Goal: Information Seeking & Learning: Learn about a topic

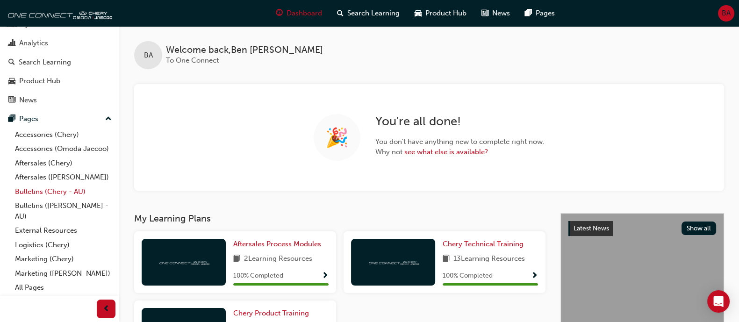
scroll to position [57, 0]
click at [56, 185] on link "Bulletins (Chery - AU)" at bounding box center [63, 192] width 104 height 14
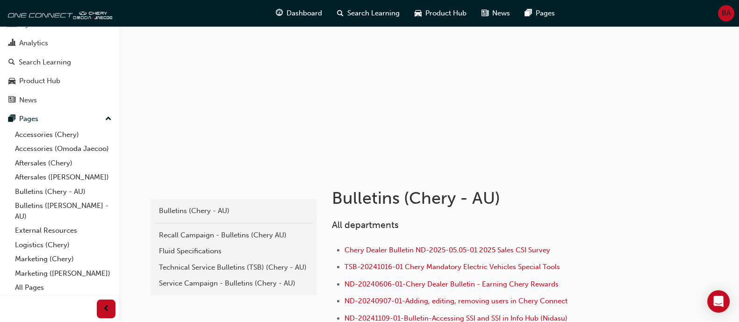
scroll to position [116, 0]
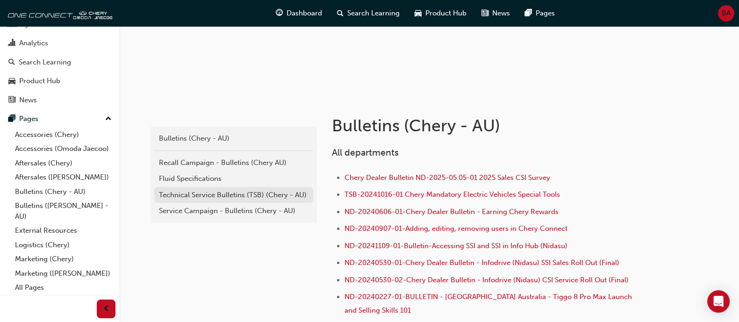
click at [245, 198] on div "Technical Service Bulletins (TSB) (Chery - AU)" at bounding box center [234, 195] width 150 height 11
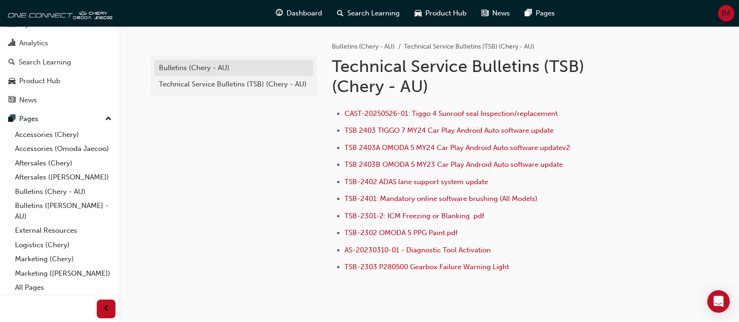
click at [252, 63] on div "Bulletins (Chery - AU)" at bounding box center [234, 68] width 150 height 11
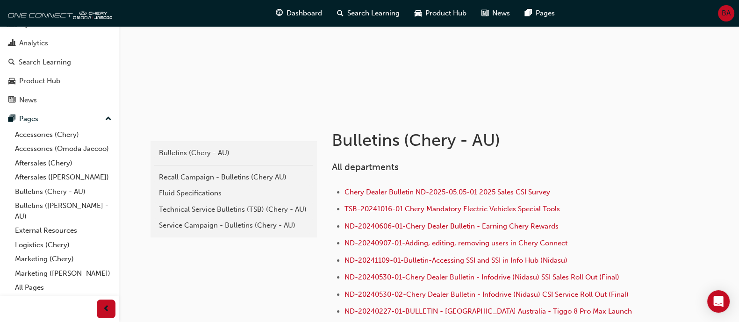
scroll to position [175, 0]
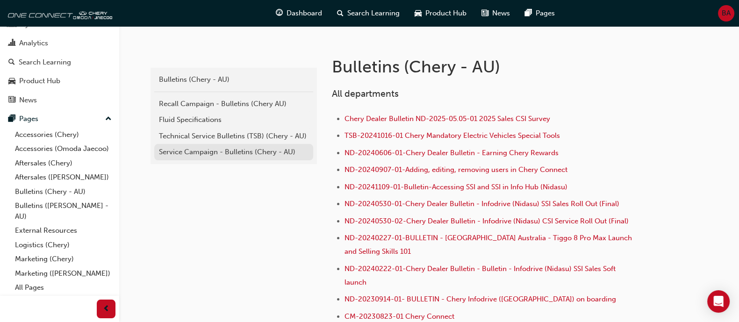
click at [212, 144] on link "Service Campaign - Bulletins (Chery - AU)" at bounding box center [233, 152] width 159 height 16
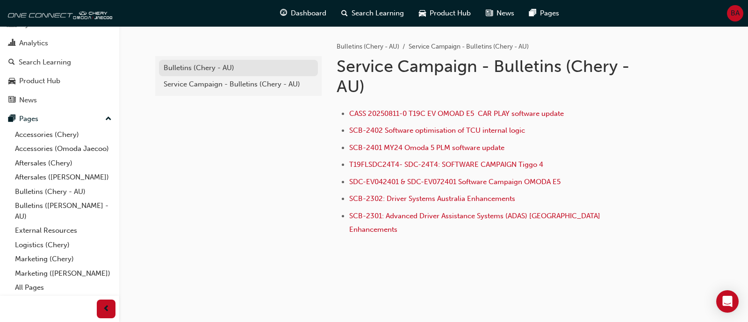
click at [240, 71] on div "Bulletins (Chery - AU)" at bounding box center [239, 68] width 150 height 11
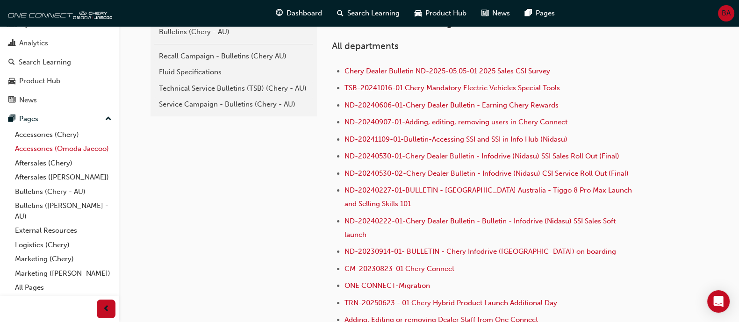
scroll to position [58, 0]
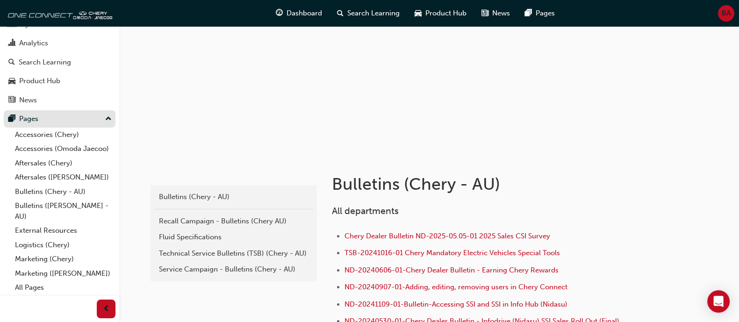
click at [96, 113] on div "Pages" at bounding box center [59, 119] width 102 height 12
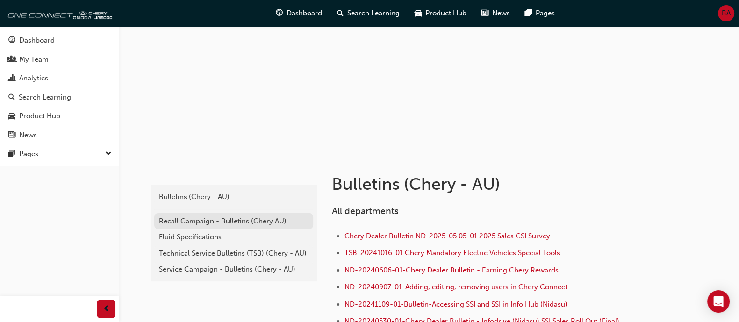
click at [252, 214] on link "Recall Campaign - Bulletins (Chery AU)" at bounding box center [233, 221] width 159 height 16
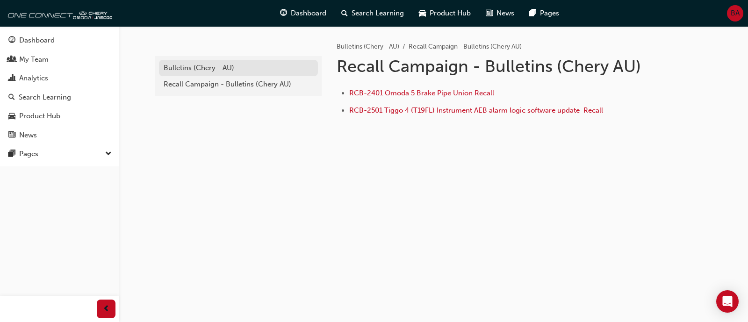
click at [228, 75] on link "Bulletins (Chery - AU)" at bounding box center [238, 68] width 159 height 16
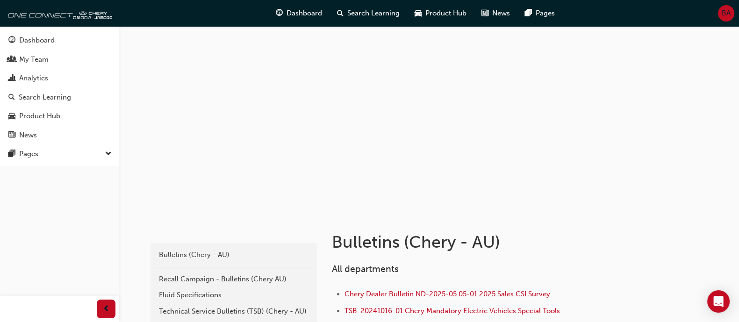
scroll to position [116, 0]
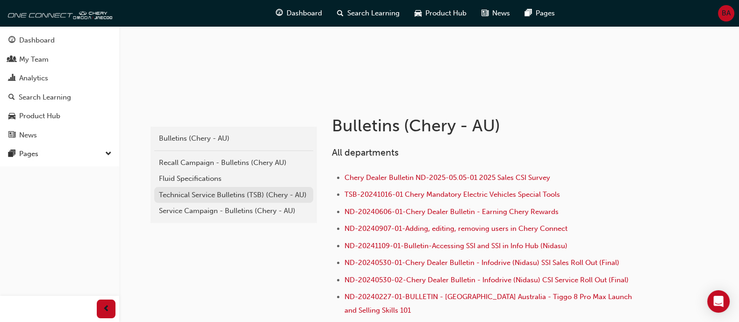
click at [237, 190] on div "Technical Service Bulletins (TSB) (Chery - AU)" at bounding box center [234, 195] width 150 height 11
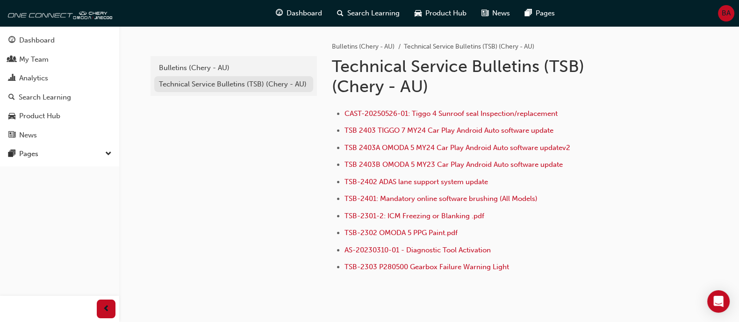
click at [235, 84] on div "Technical Service Bulletins (TSB) (Chery - AU)" at bounding box center [234, 84] width 150 height 11
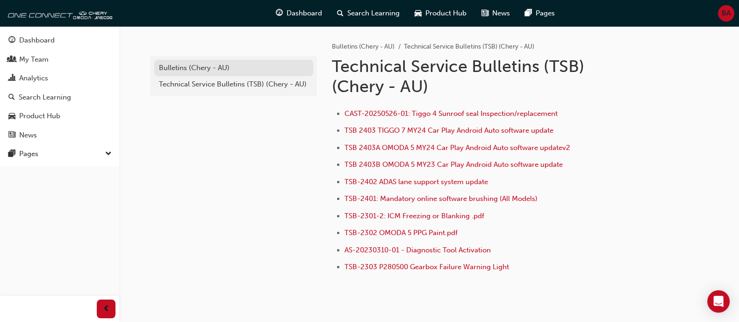
click at [227, 68] on div "Bulletins (Chery - AU)" at bounding box center [234, 68] width 150 height 11
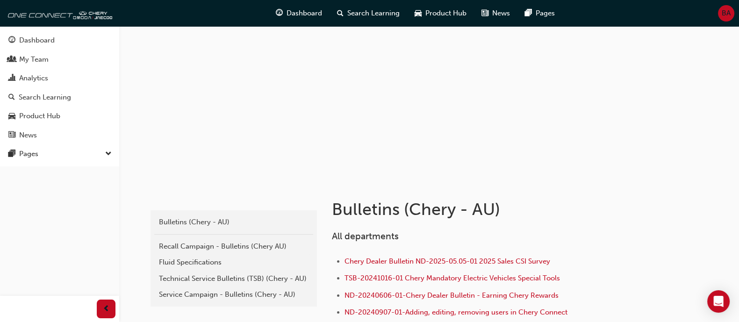
scroll to position [58, 0]
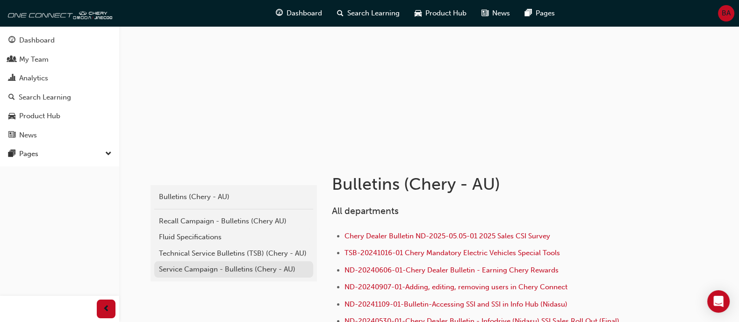
click at [250, 262] on link "Service Campaign - Bulletins (Chery - AU)" at bounding box center [233, 269] width 159 height 16
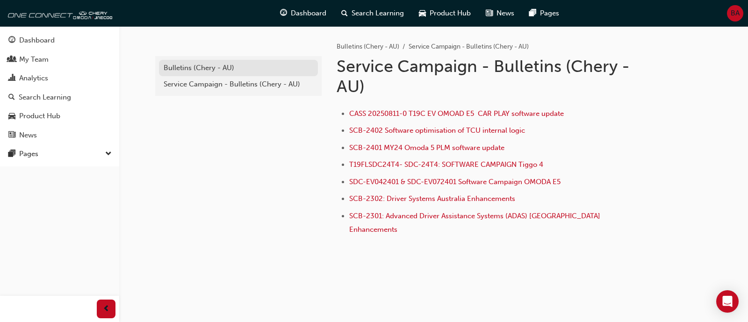
click at [210, 69] on div "Bulletins (Chery - AU)" at bounding box center [239, 68] width 150 height 11
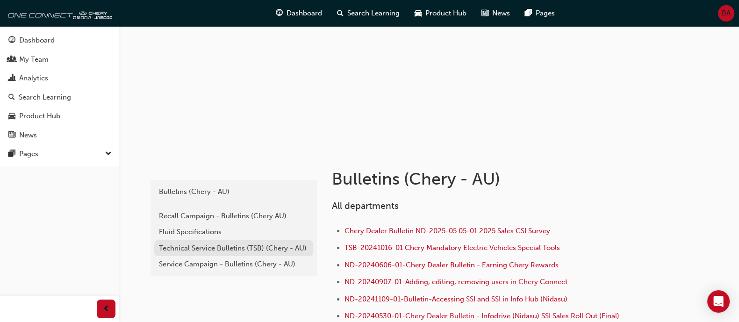
scroll to position [116, 0]
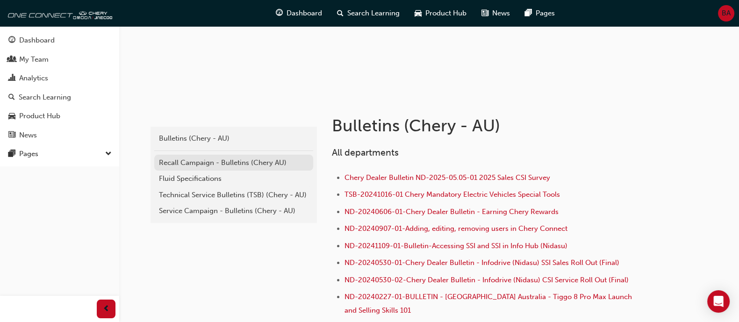
click at [248, 158] on div "Recall Campaign - Bulletins (Chery AU)" at bounding box center [234, 163] width 150 height 11
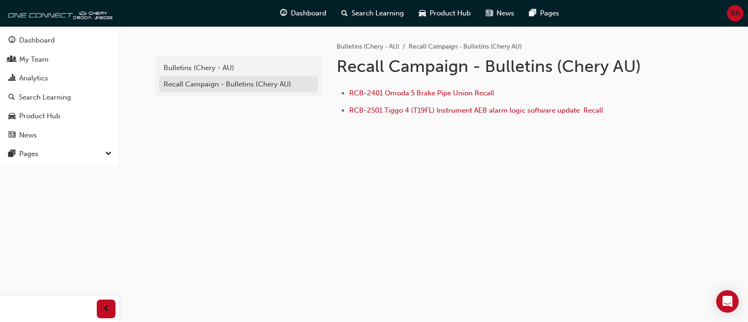
click at [270, 89] on div "Recall Campaign - Bulletins (Chery AU)" at bounding box center [239, 84] width 150 height 11
click at [235, 73] on div "Bulletins (Chery - AU)" at bounding box center [239, 68] width 150 height 11
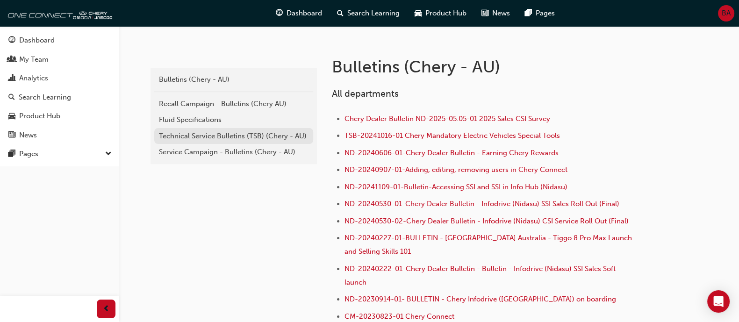
click at [241, 130] on link "Technical Service Bulletins (TSB) (Chery - AU)" at bounding box center [233, 136] width 159 height 16
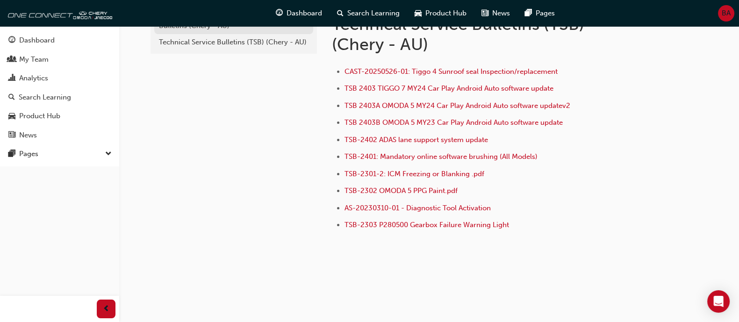
click at [227, 26] on div "Dashboard Search Learning Product Hub News Pages BA" at bounding box center [369, 13] width 739 height 27
click at [226, 27] on div "Bulletins (Chery - AU)" at bounding box center [234, 26] width 150 height 11
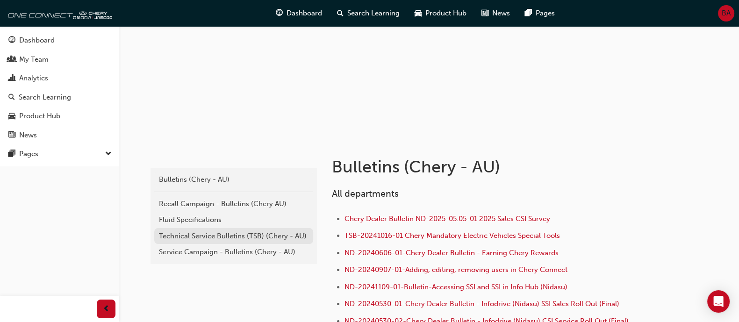
scroll to position [101, 0]
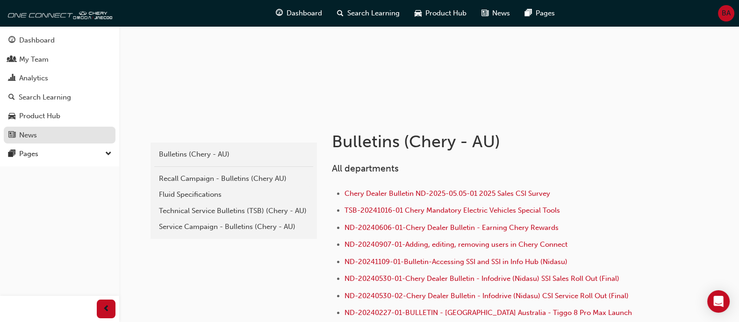
click at [64, 144] on link "News" at bounding box center [60, 135] width 112 height 17
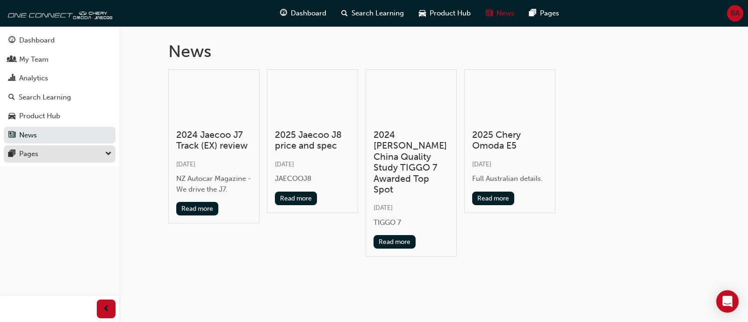
click at [61, 153] on div "Pages" at bounding box center [59, 154] width 102 height 12
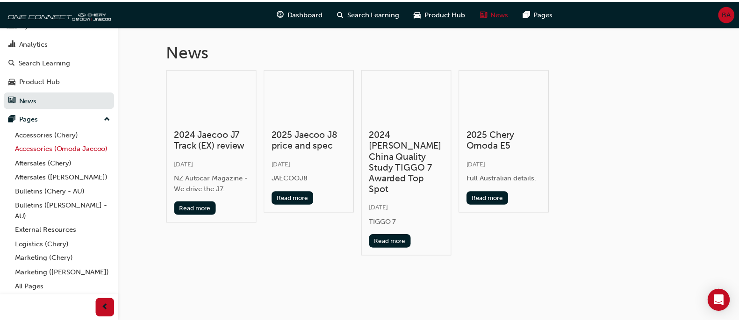
scroll to position [57, 0]
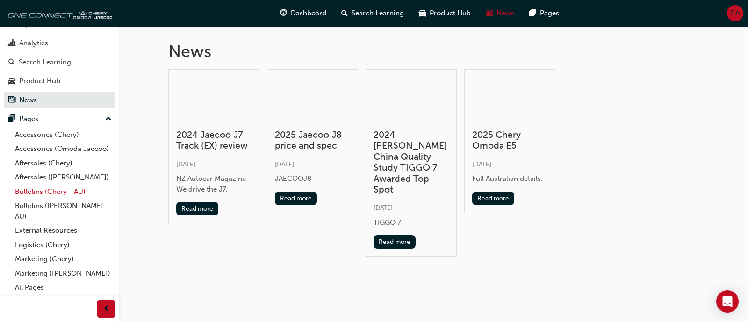
click at [61, 185] on link "Bulletins (Chery - AU)" at bounding box center [63, 192] width 104 height 14
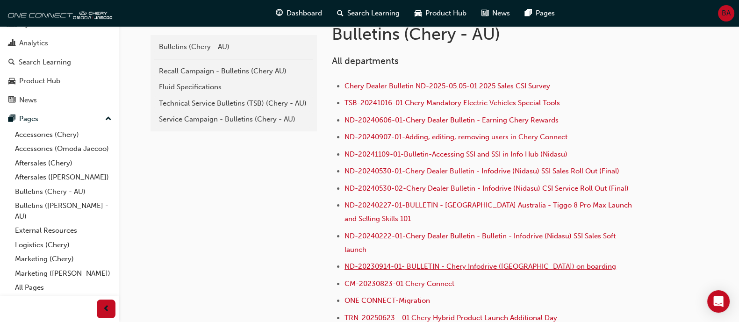
scroll to position [224, 0]
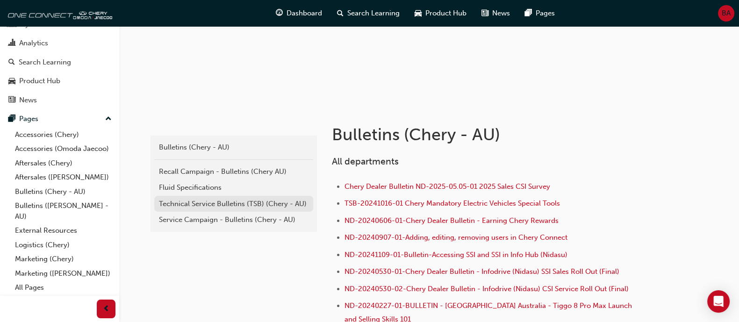
click at [231, 202] on div "Technical Service Bulletins (TSB) (Chery - AU)" at bounding box center [234, 204] width 150 height 11
